Goal: Find specific page/section

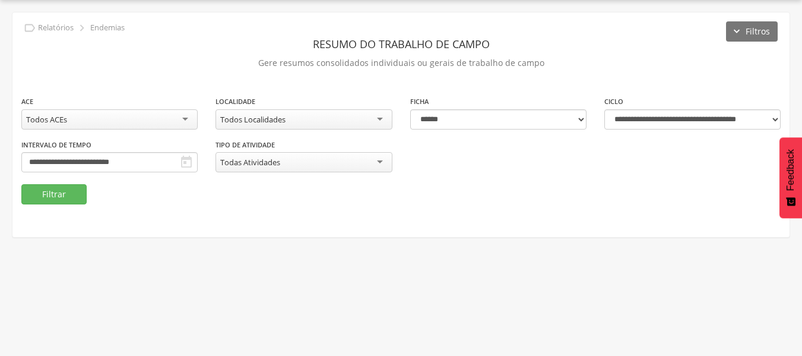
scroll to position [36, 0]
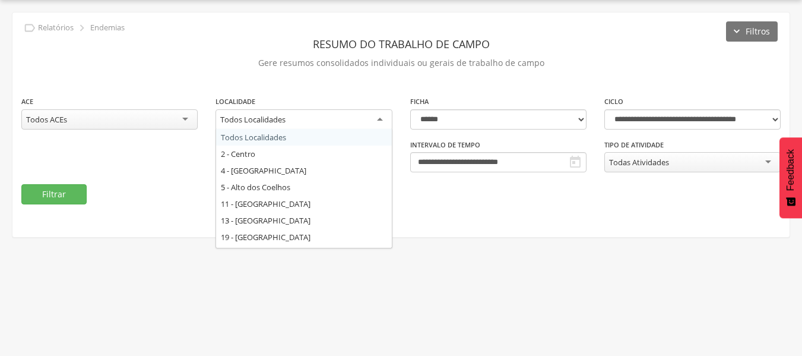
click at [375, 120] on div "Todos Localidades" at bounding box center [304, 119] width 176 height 21
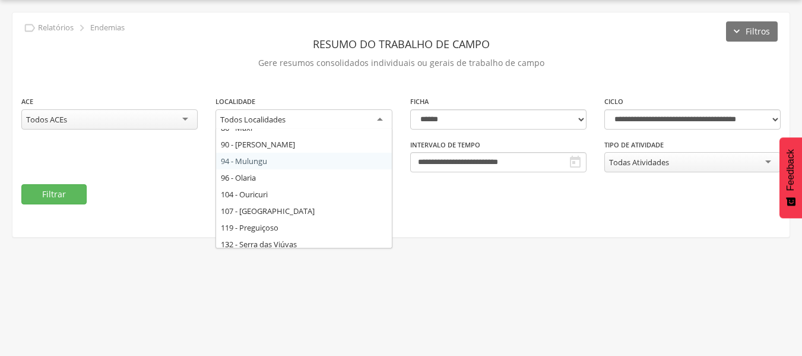
scroll to position [217, 0]
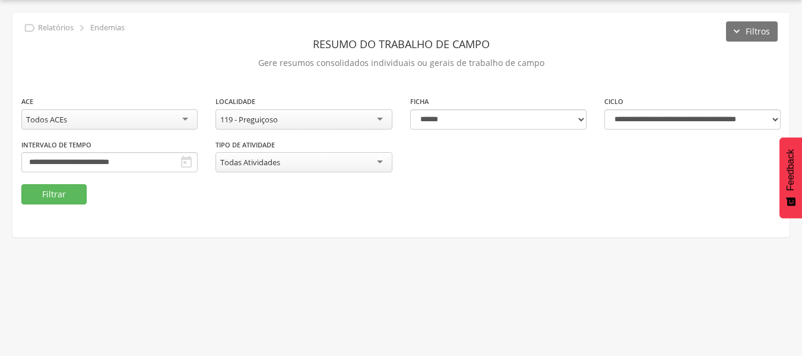
click at [381, 160] on div "Todas Atividades" at bounding box center [304, 162] width 176 height 20
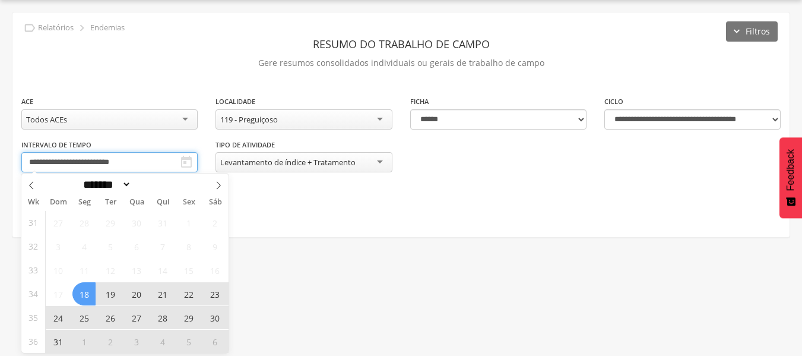
click at [166, 159] on input "**********" at bounding box center [109, 162] width 176 height 20
click at [220, 185] on icon at bounding box center [219, 186] width 4 height 8
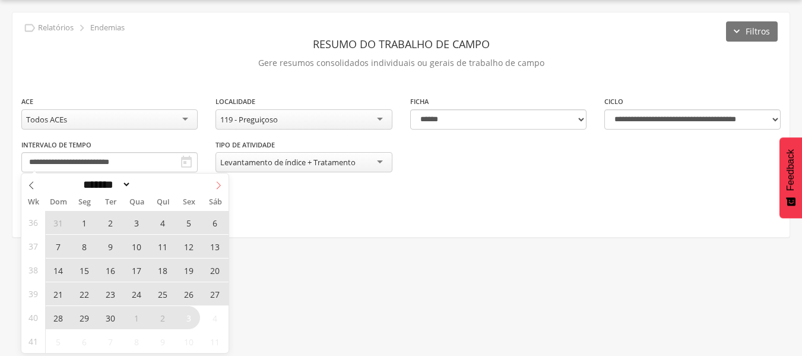
click at [220, 185] on icon at bounding box center [219, 186] width 4 height 8
select select "*"
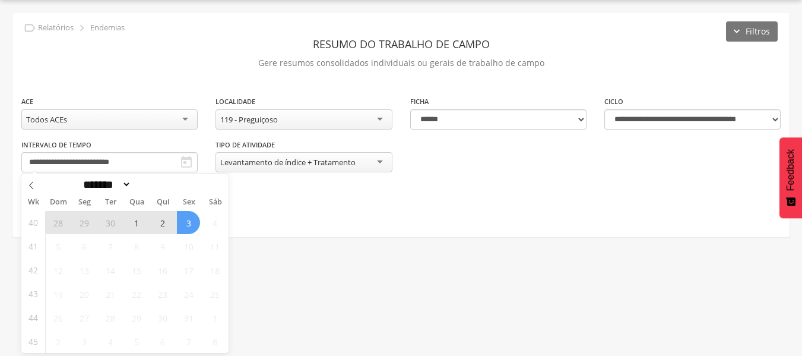
click at [188, 219] on span "3" at bounding box center [188, 222] width 23 height 23
type input "**********"
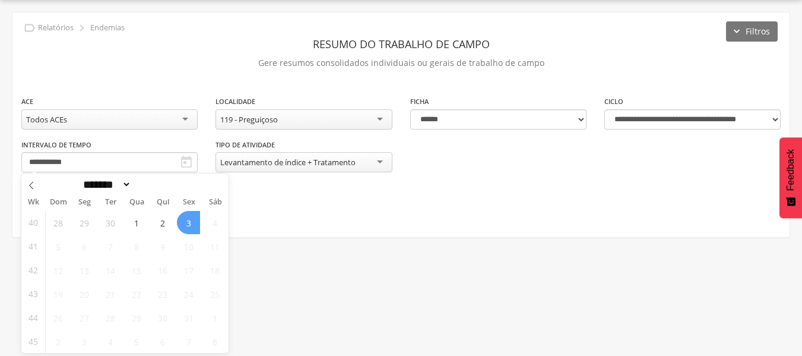
click at [188, 219] on span "3" at bounding box center [188, 222] width 23 height 23
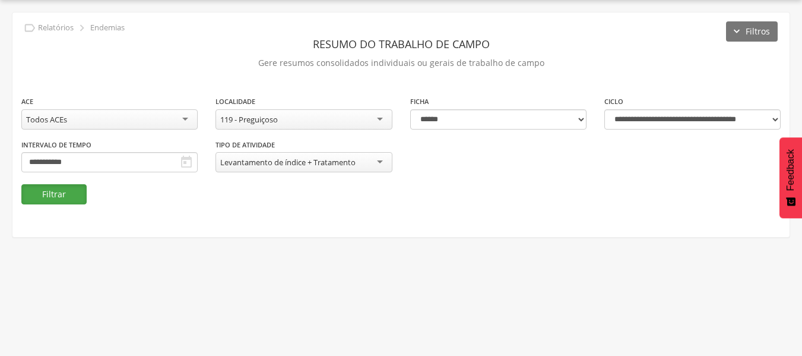
click at [58, 192] on button "Filtrar" at bounding box center [53, 194] width 65 height 20
